Goal: Task Accomplishment & Management: Manage account settings

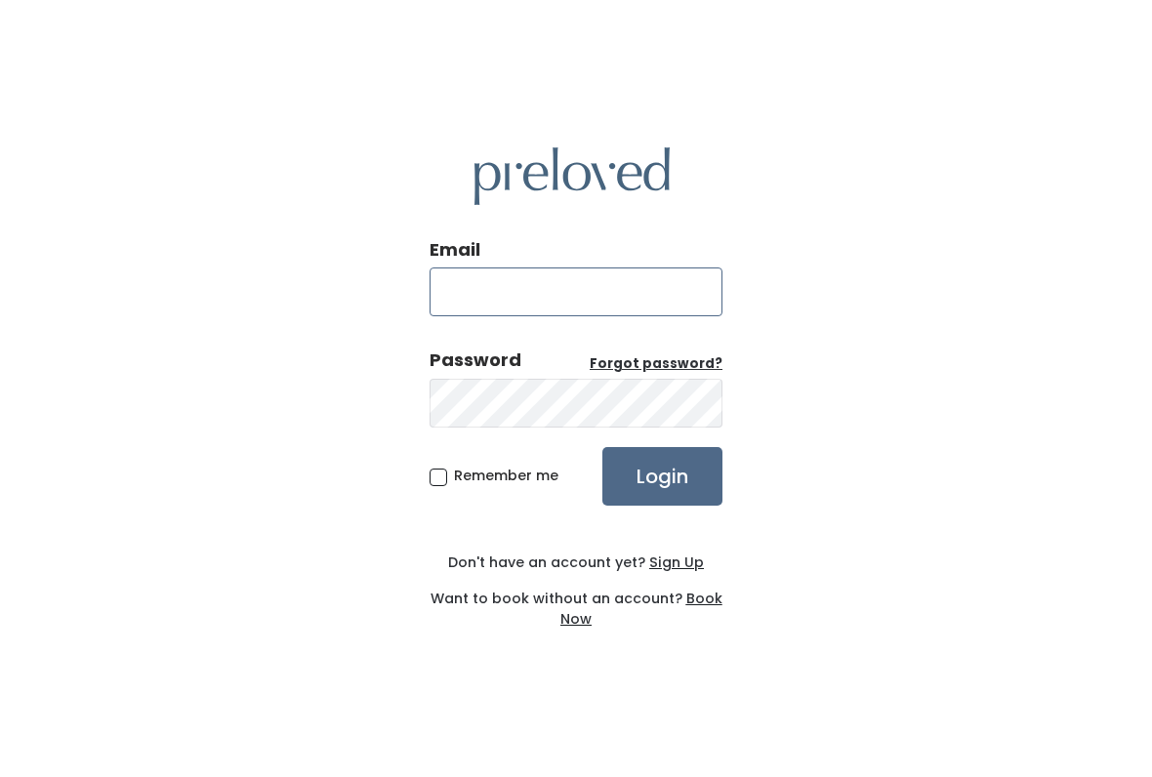
type input "oklahomacity.store@preloved.love"
click at [662, 476] on input "Login" at bounding box center [663, 476] width 120 height 59
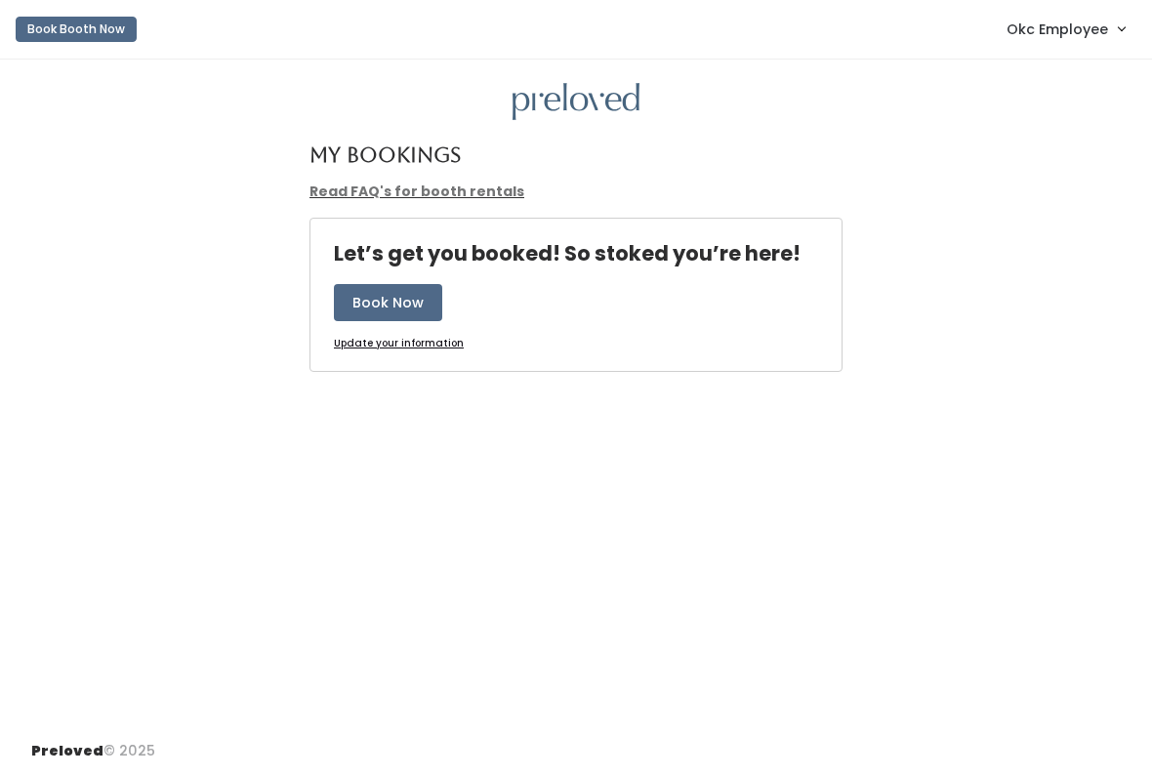
click at [1081, 34] on span "Okc Employee" at bounding box center [1058, 29] width 102 height 21
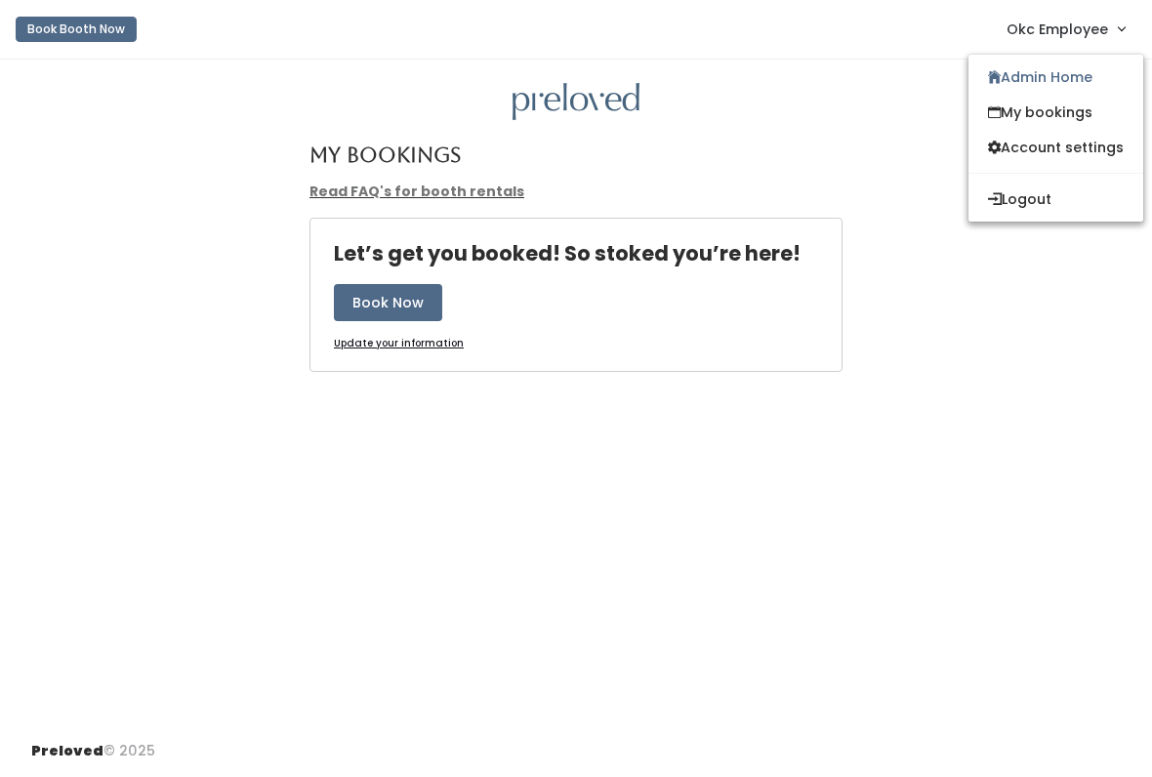
click at [1090, 78] on link "Admin Home" at bounding box center [1056, 77] width 175 height 35
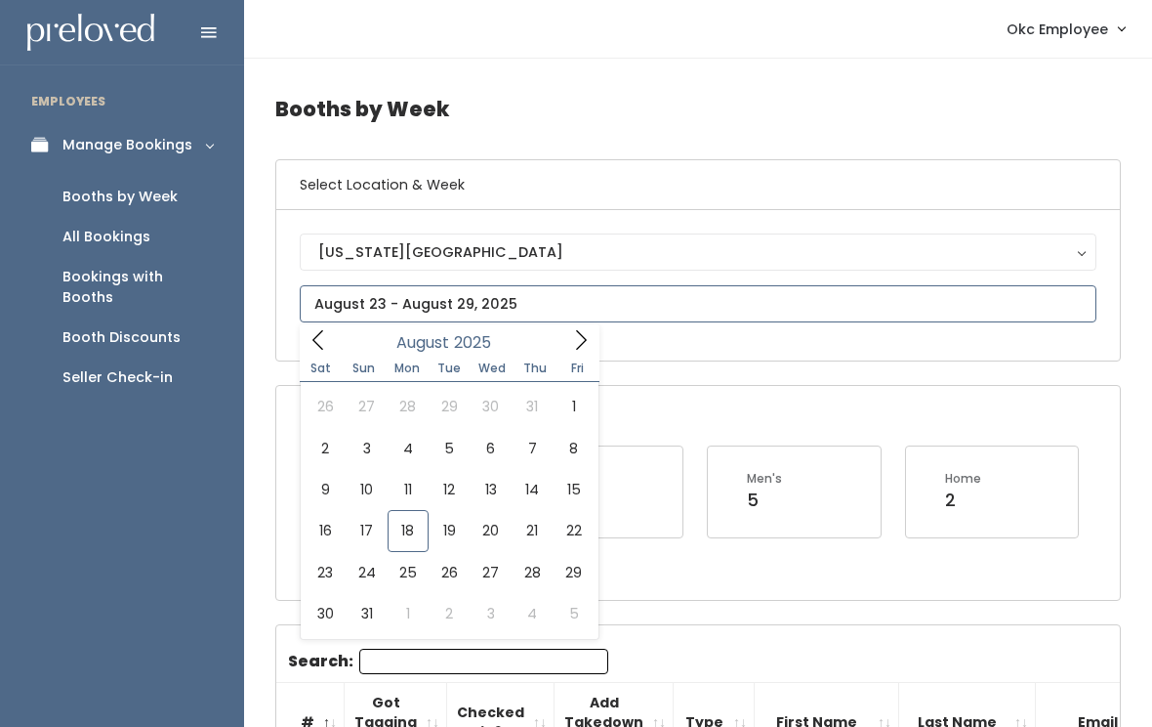
type input "August 9 to August 15"
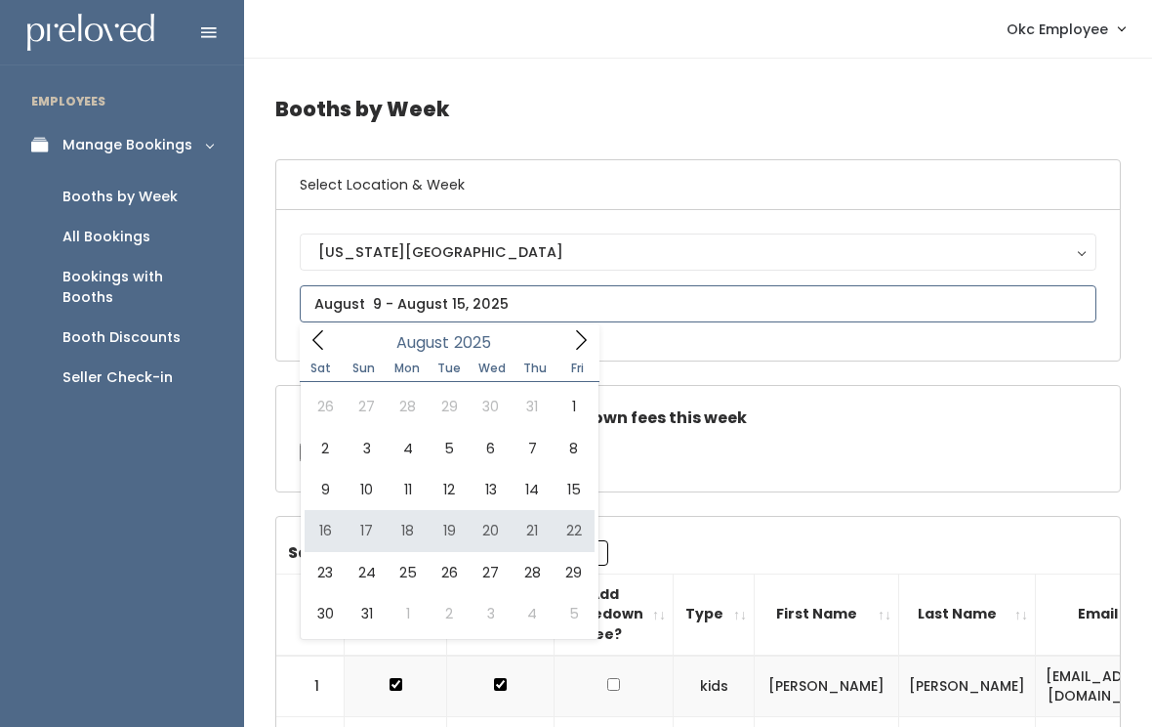
type input "August 16 to August 22"
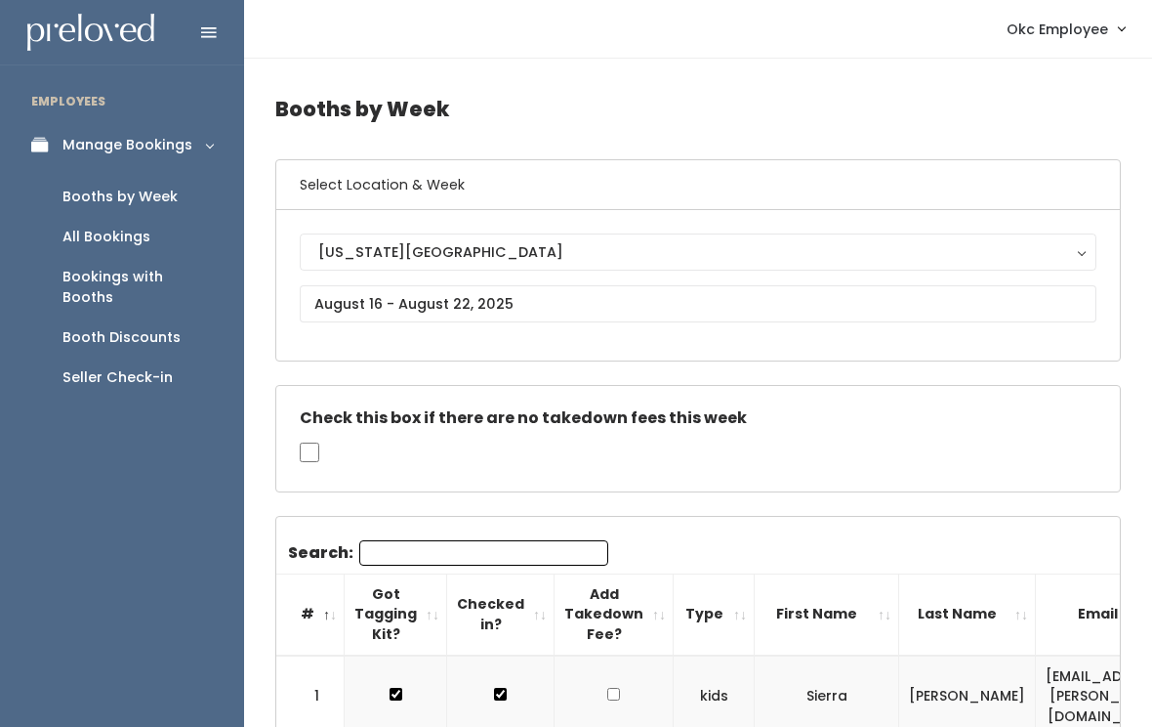
click at [175, 327] on div "Booth Discounts" at bounding box center [121, 337] width 118 height 21
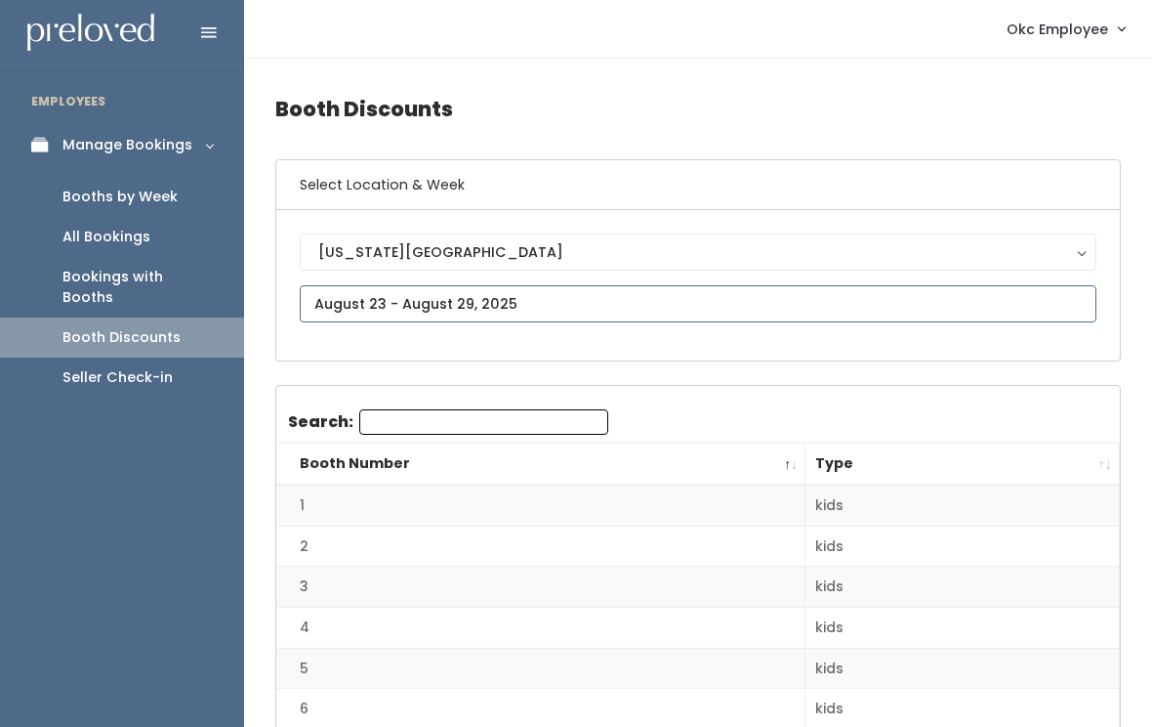
click at [576, 305] on input "text" at bounding box center [698, 303] width 797 height 37
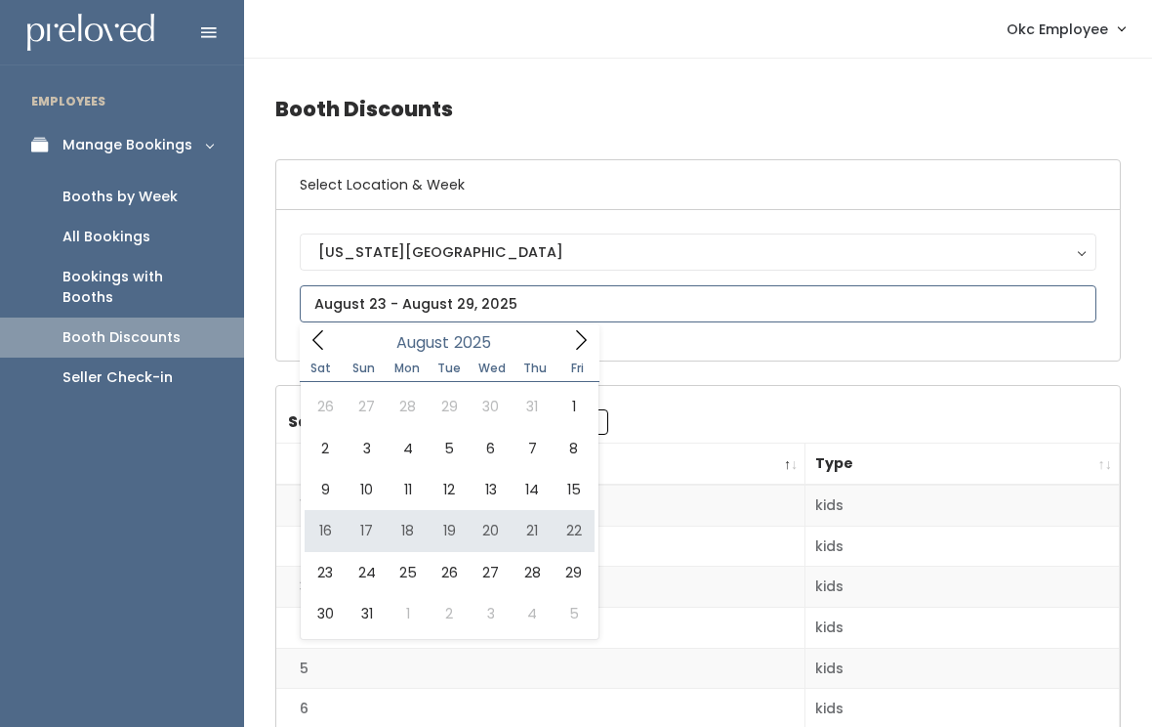
type input "August 16 to August 22"
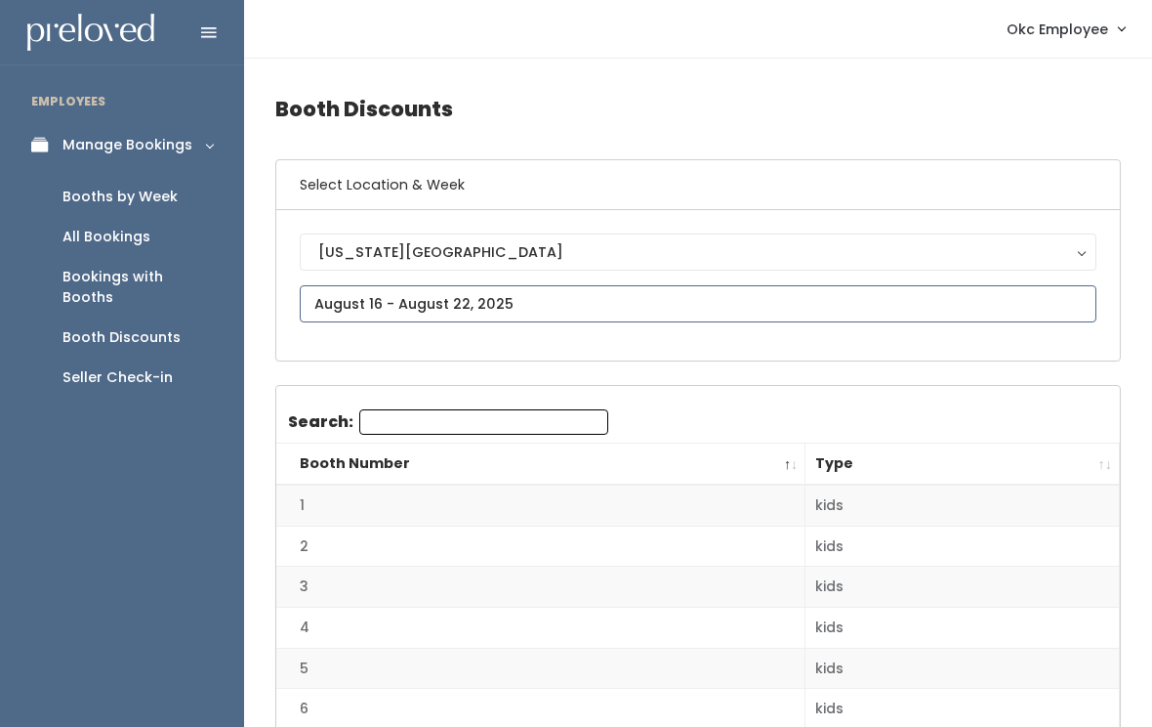
click at [543, 305] on input "text" at bounding box center [698, 303] width 797 height 37
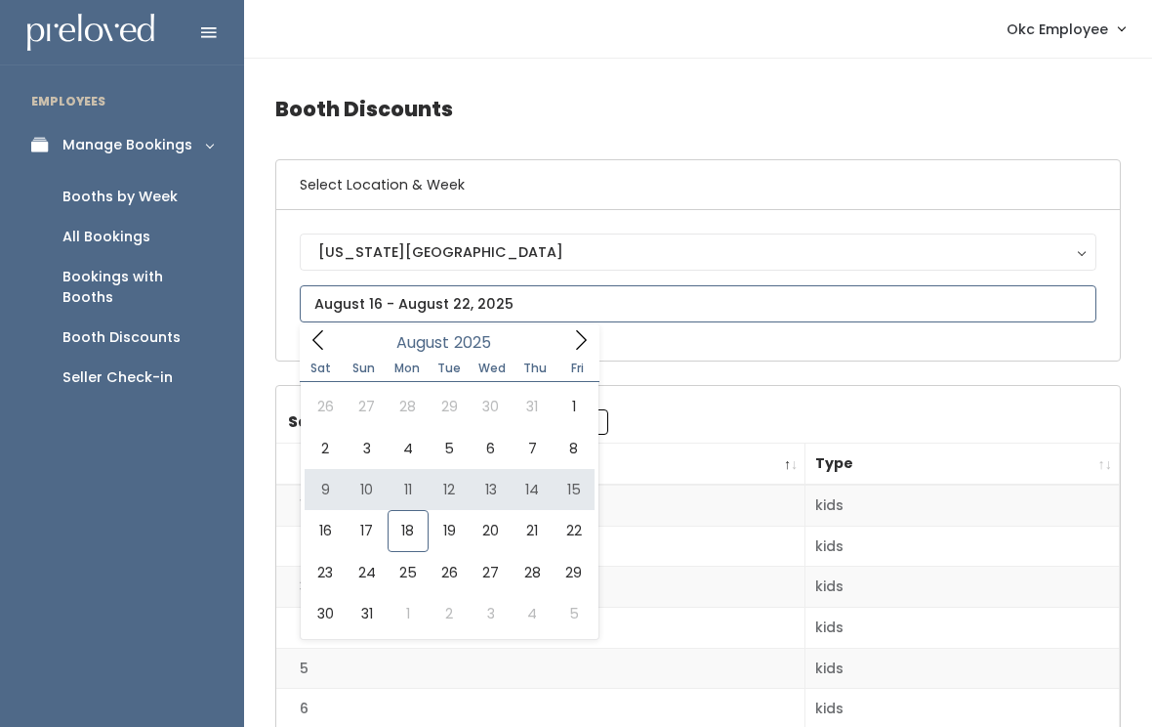
type input "[DATE] to [DATE]"
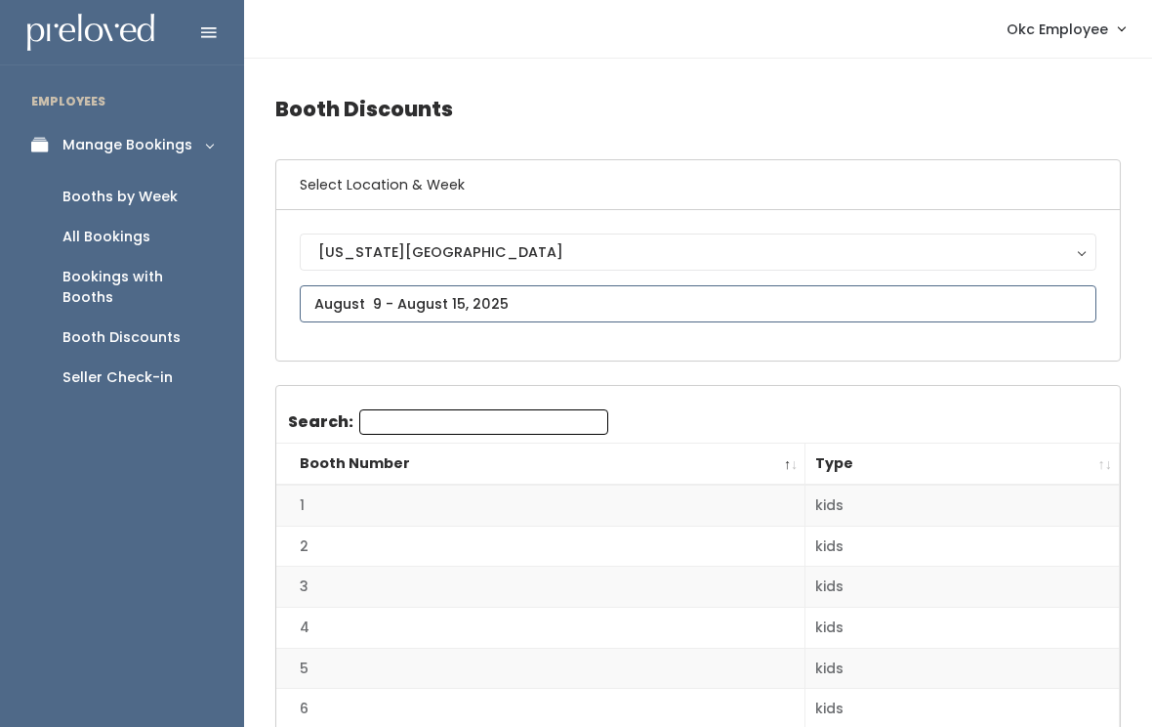
click at [479, 295] on input "text" at bounding box center [698, 303] width 797 height 37
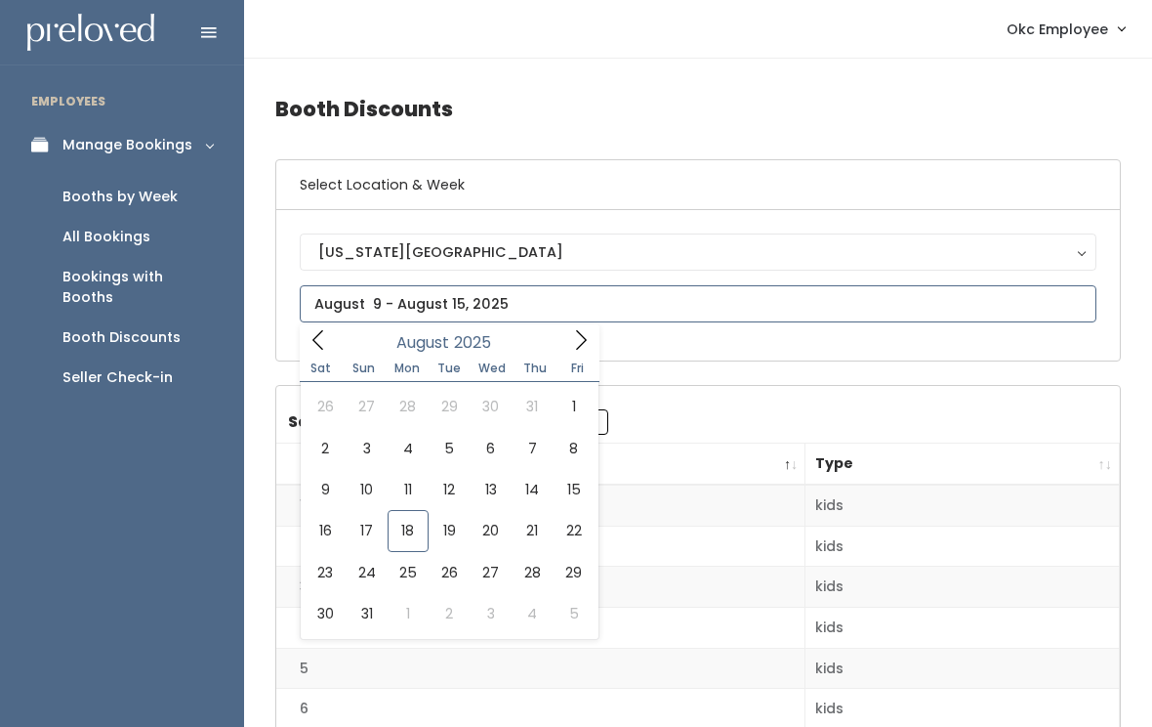
type input "[DATE] to [DATE]"
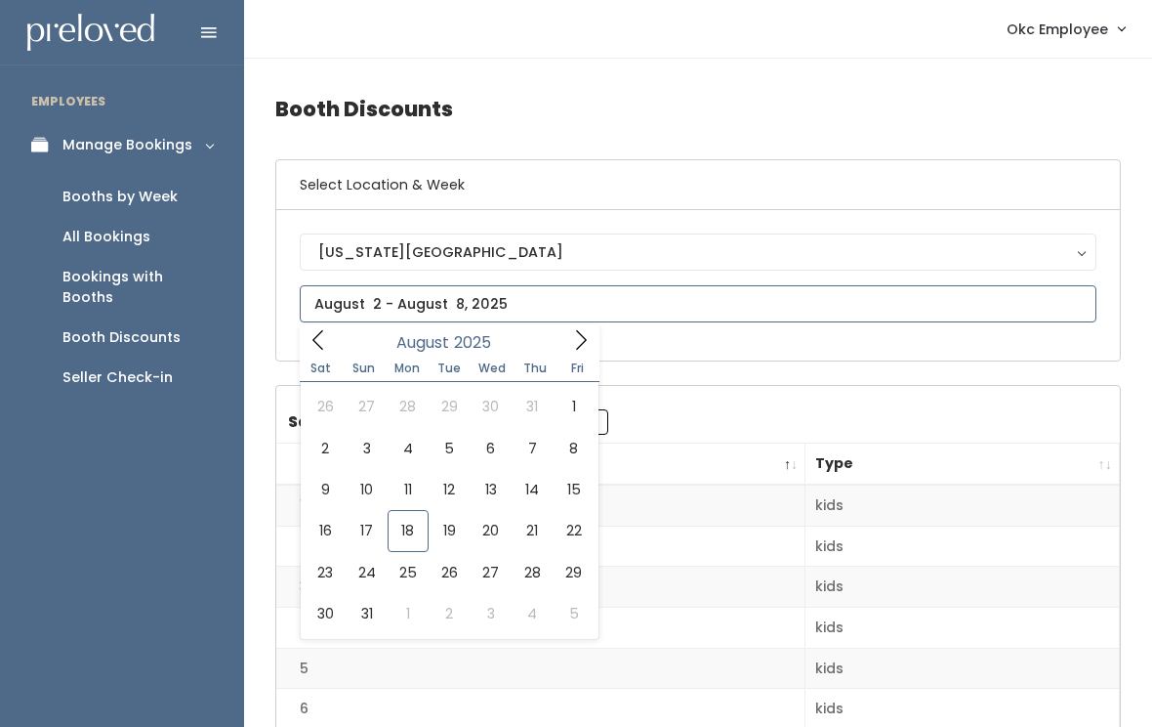
click at [313, 354] on span at bounding box center [318, 339] width 37 height 30
click at [576, 353] on span at bounding box center [580, 339] width 37 height 30
click at [588, 353] on span at bounding box center [580, 339] width 37 height 30
click at [578, 352] on span at bounding box center [580, 339] width 37 height 30
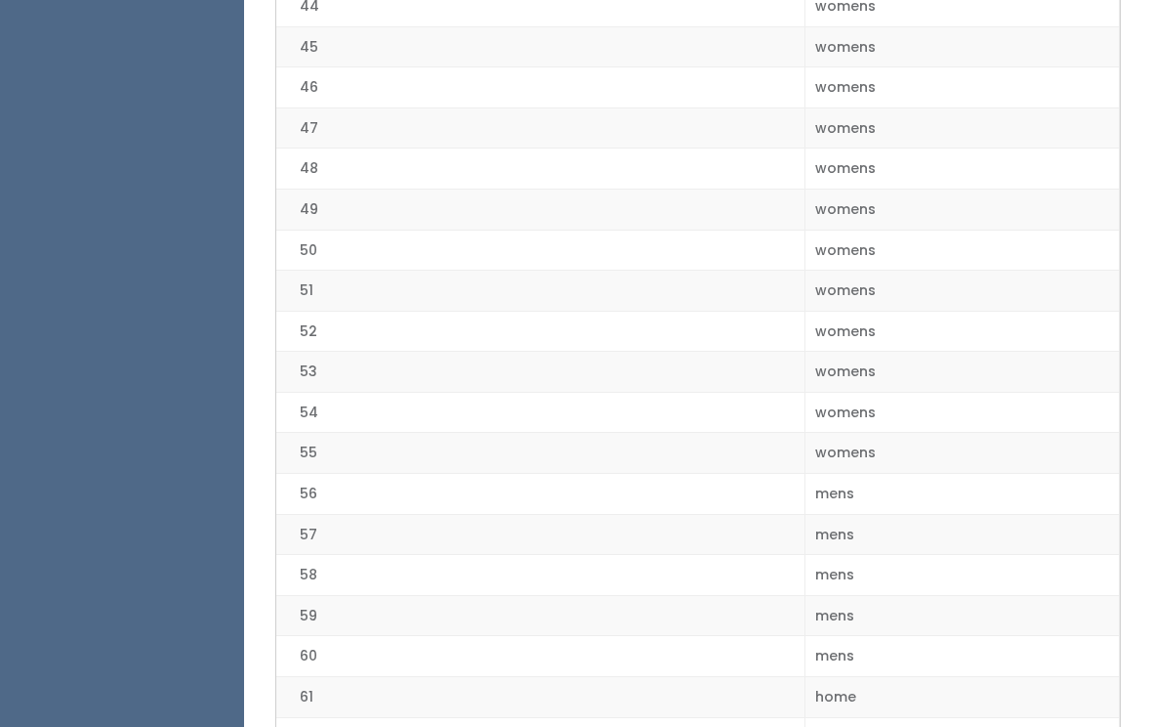
scroll to position [2468, 0]
